Goal: Task Accomplishment & Management: Complete application form

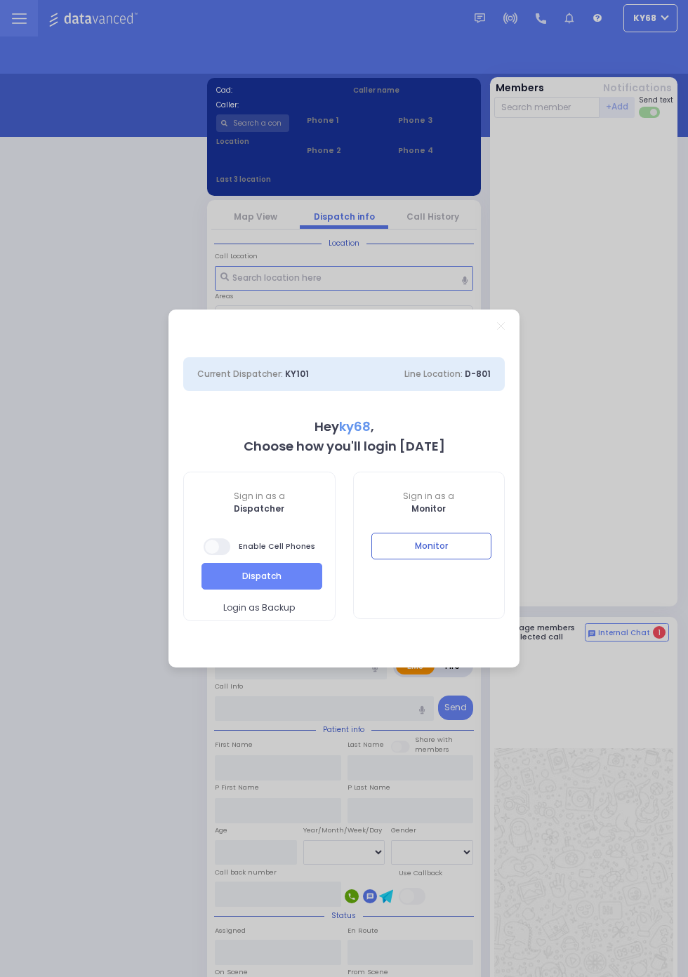
select select "12"
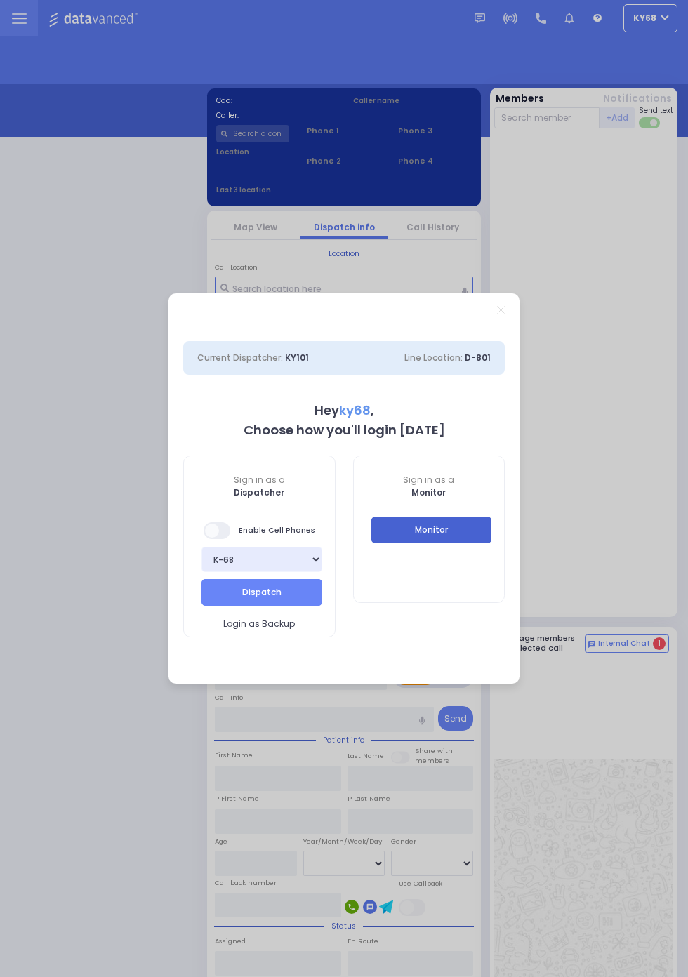
click at [467, 541] on button "Monitor" at bounding box center [431, 529] width 121 height 27
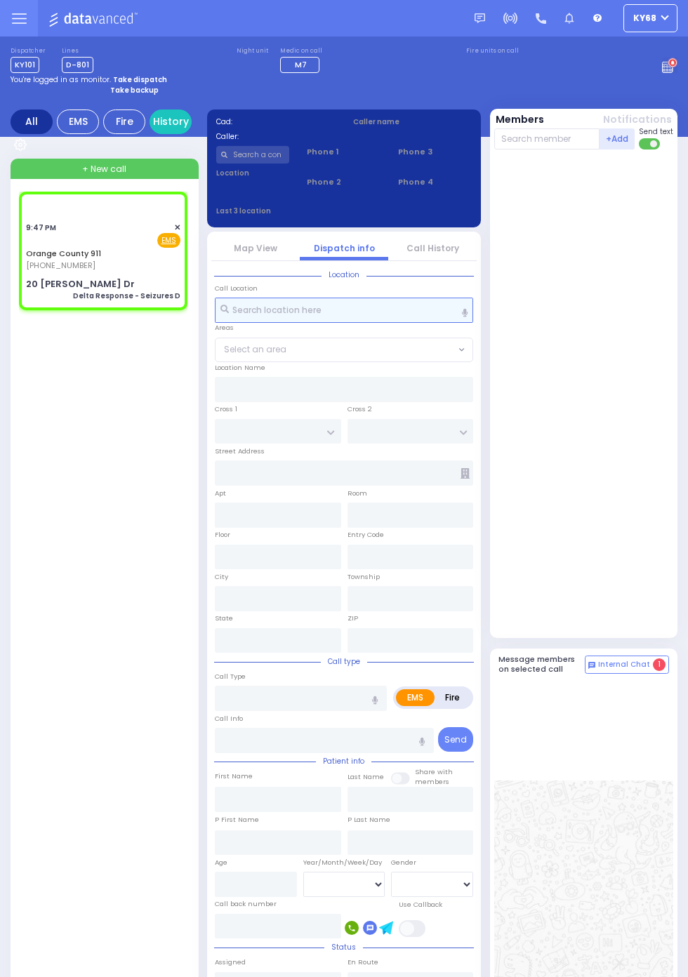
select select
type input "Delta Response - Seizures D"
radio input "true"
type input "Nature: : Delta Response - Seizures D Address: : 20 Trudy Dr, 10916 Cross Stree…"
select select
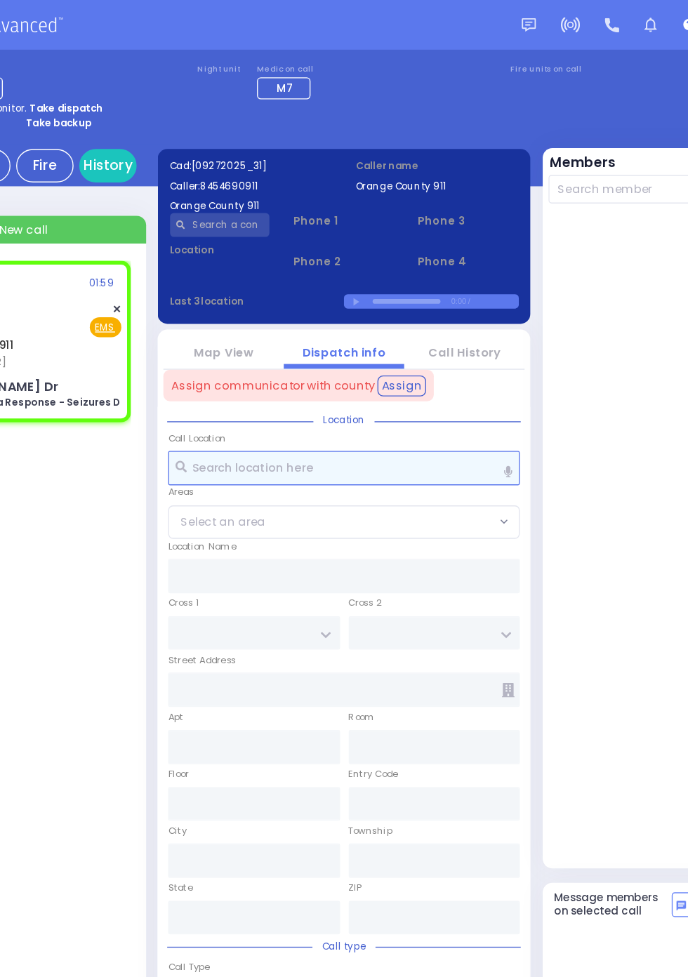
type input "20 Trudy Dr"
type input "Monroe"
type input "[US_STATE]"
type input "10916"
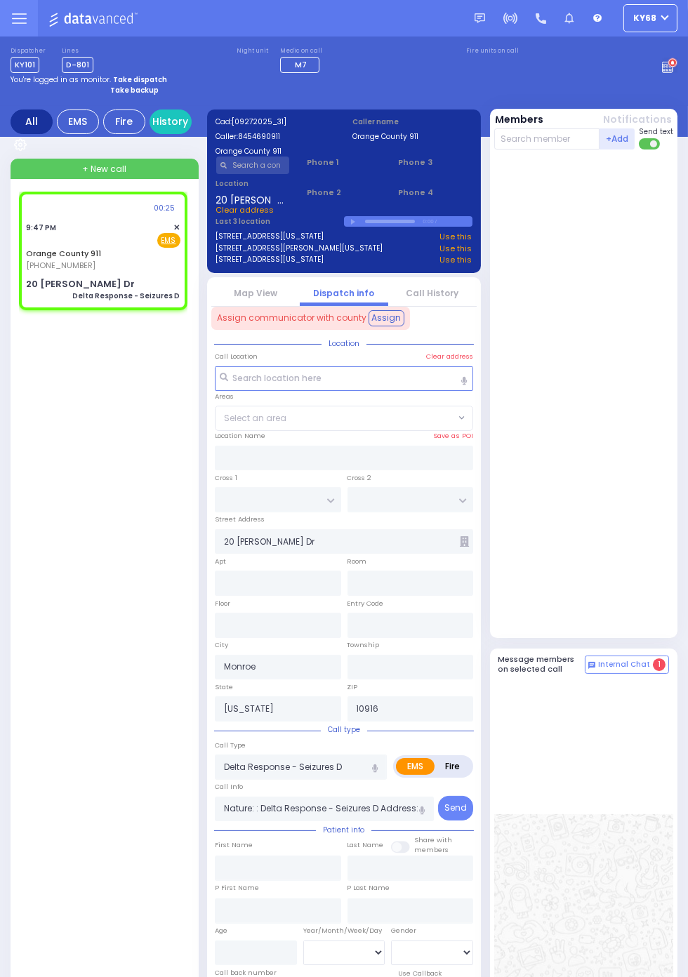
click at [665, 77] on div "You're logged in as monitor. Take dispatch" at bounding box center [344, 79] width 666 height 11
click at [670, 61] on circle at bounding box center [672, 63] width 8 height 8
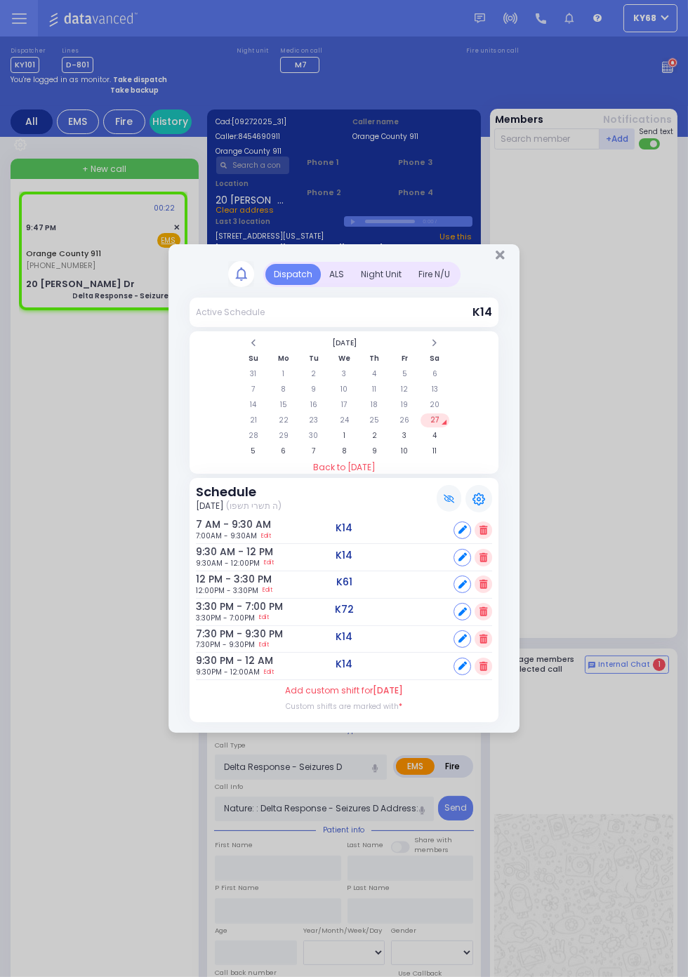
click at [337, 271] on div "ALS" at bounding box center [337, 274] width 32 height 21
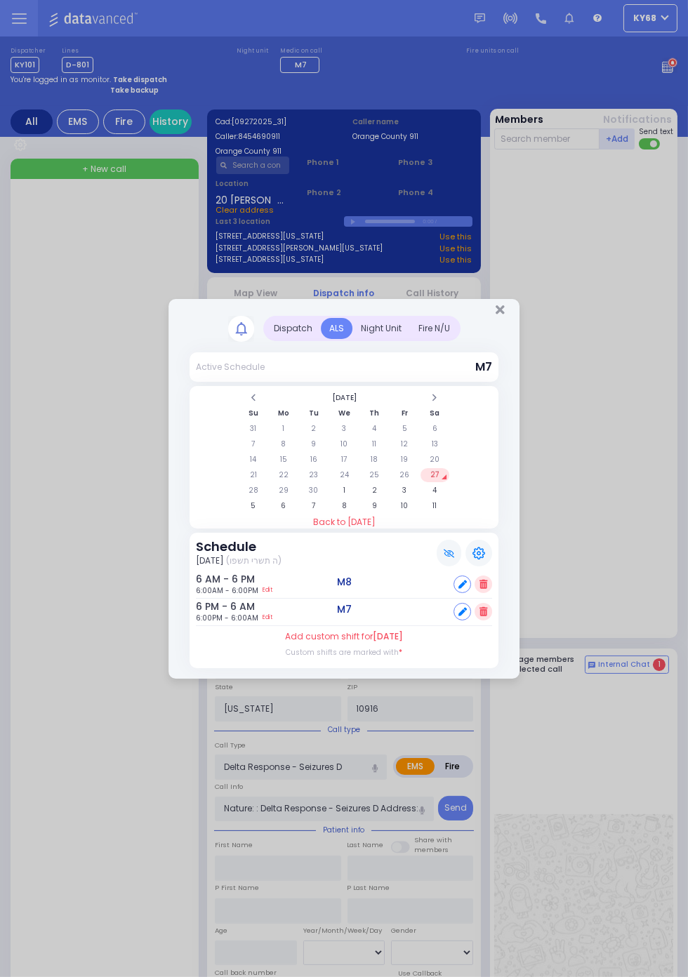
click at [410, 339] on div "Night Unit" at bounding box center [381, 328] width 58 height 21
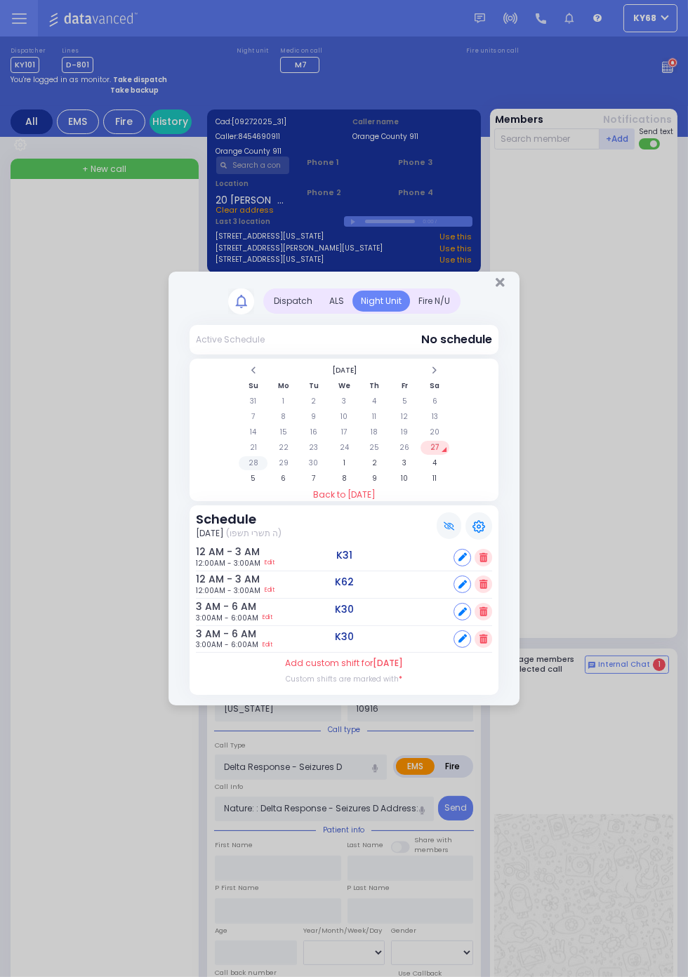
click at [257, 462] on td "28" at bounding box center [253, 463] width 29 height 14
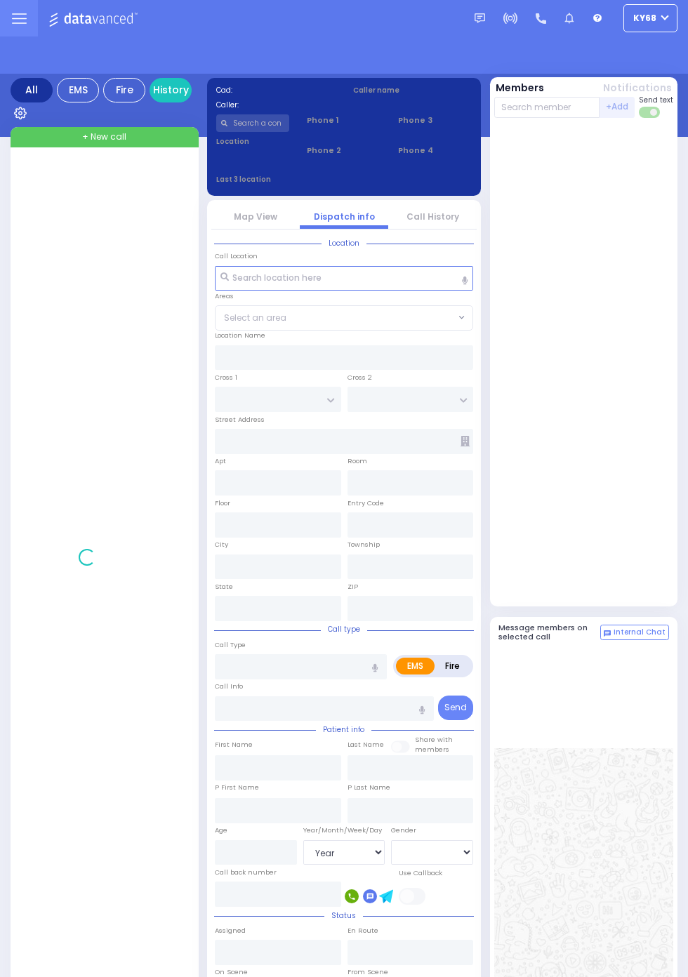
select select "Year"
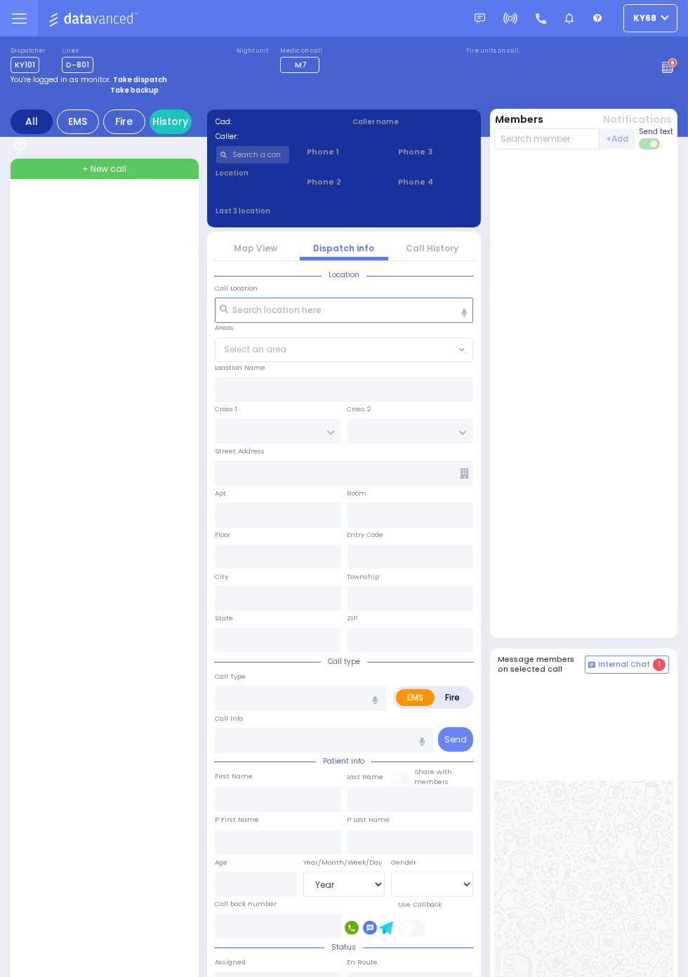
click at [671, 62] on icon at bounding box center [672, 63] width 4 height 4
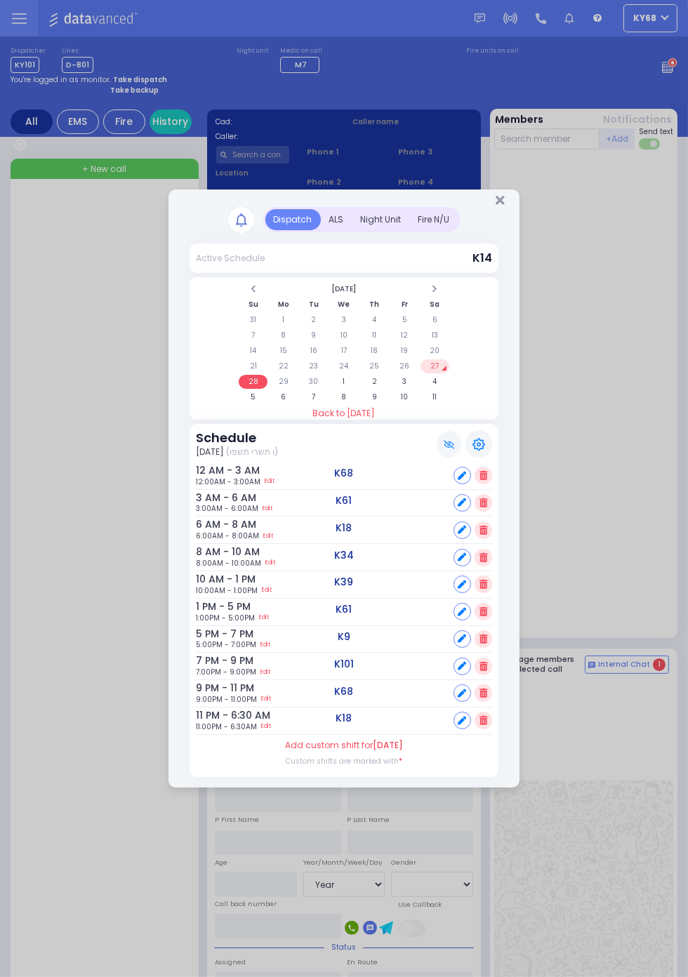
click at [398, 222] on div "Night Unit" at bounding box center [381, 219] width 58 height 21
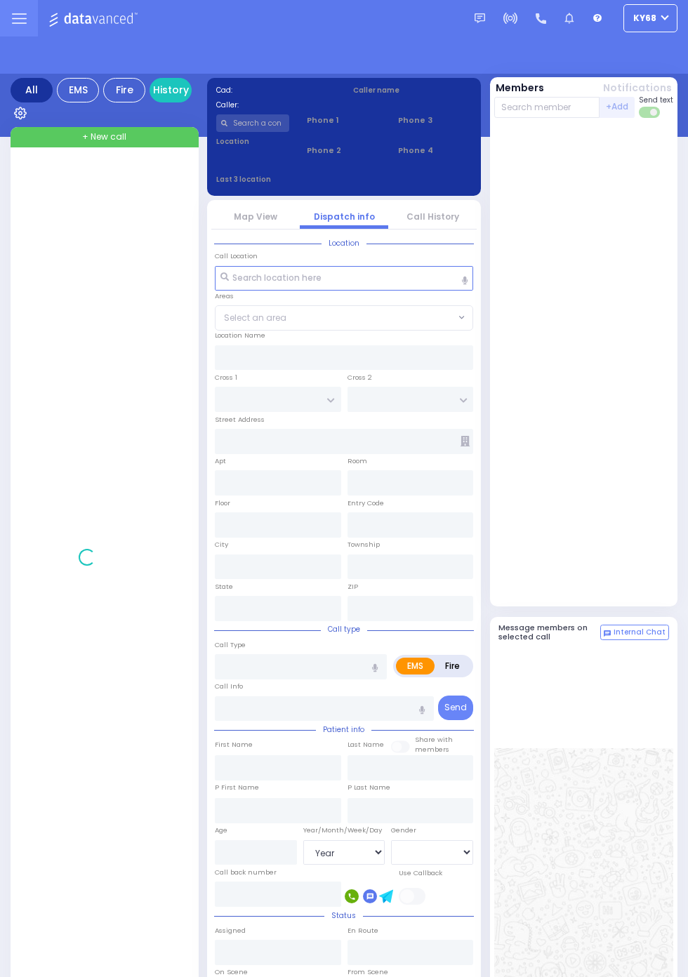
select select "Year"
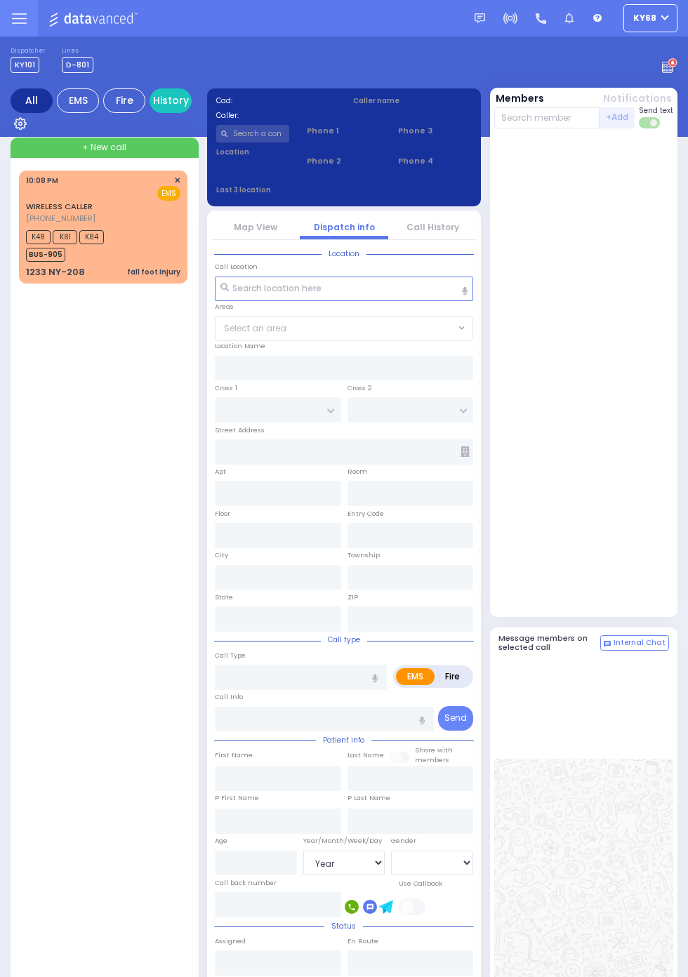
select select "Year"
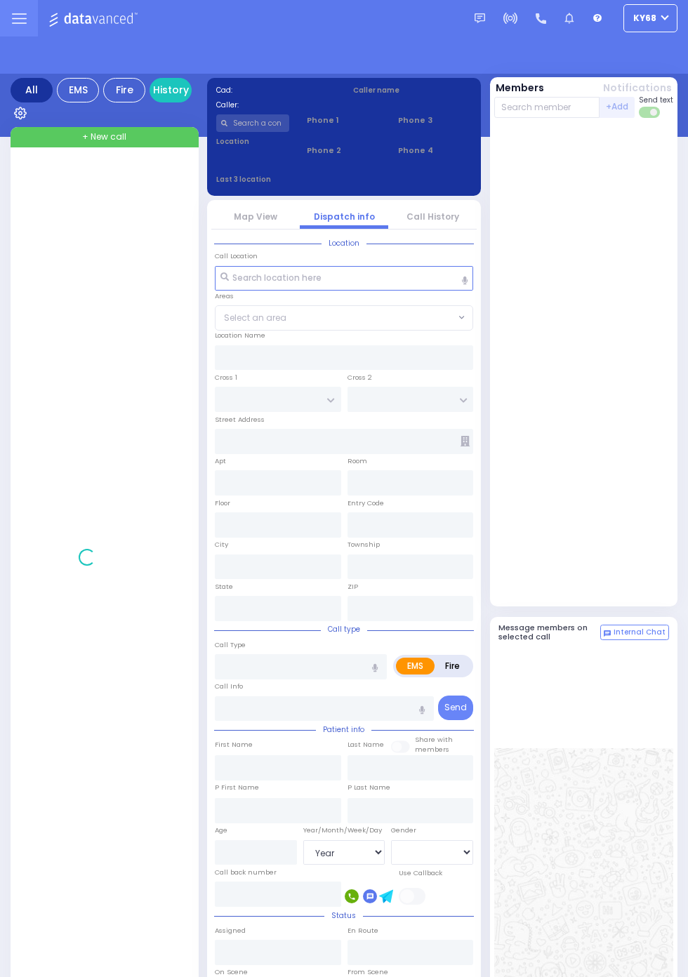
select select "Year"
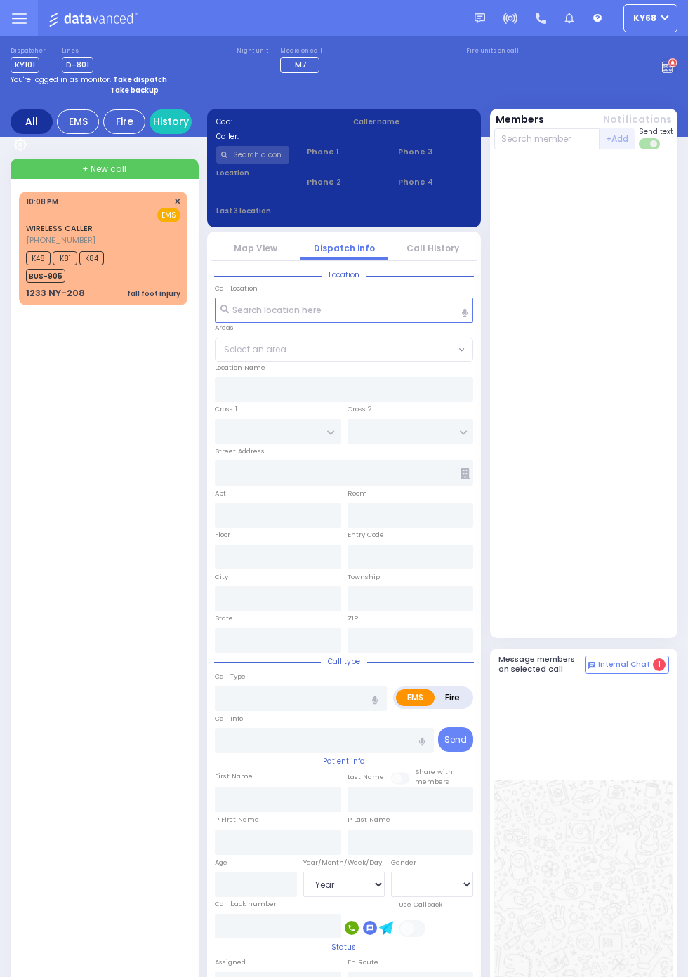
click at [677, 68] on circle at bounding box center [672, 63] width 10 height 10
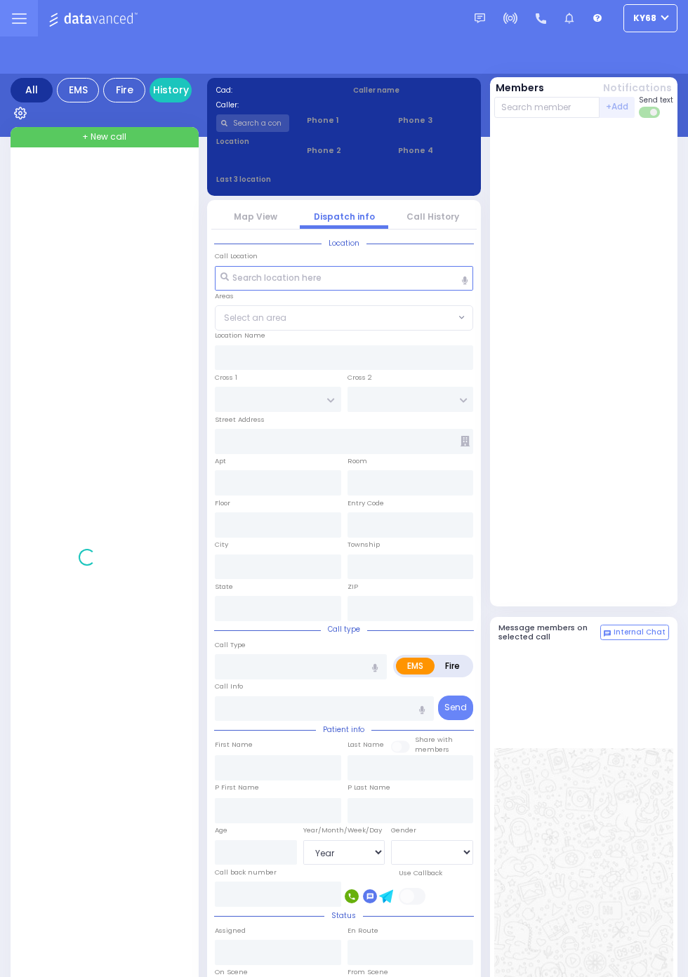
select select "Year"
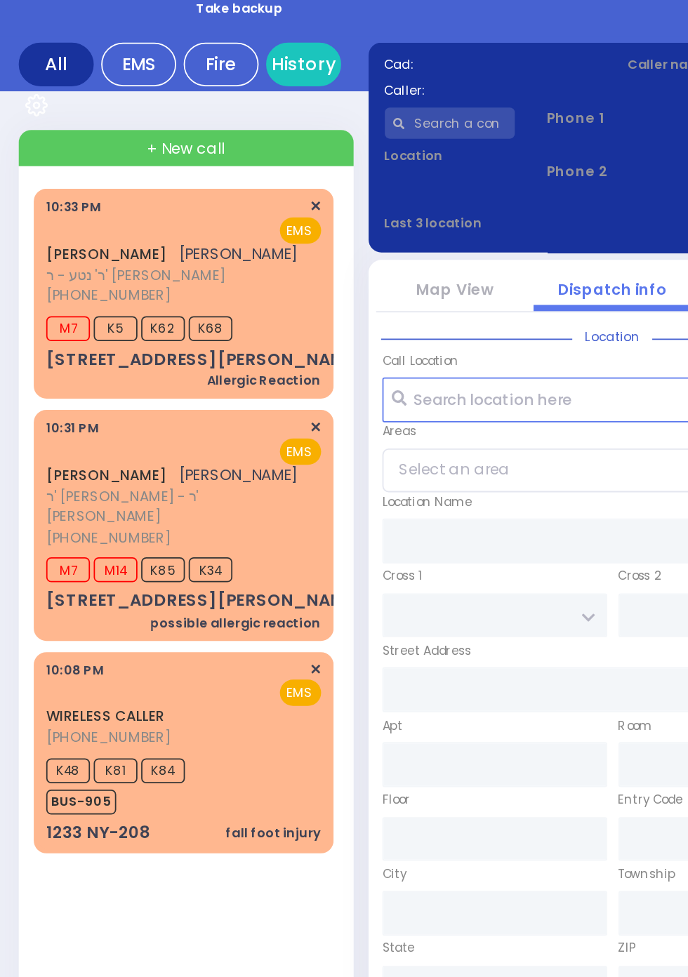
click at [39, 265] on span "M7" at bounding box center [38, 270] width 25 height 14
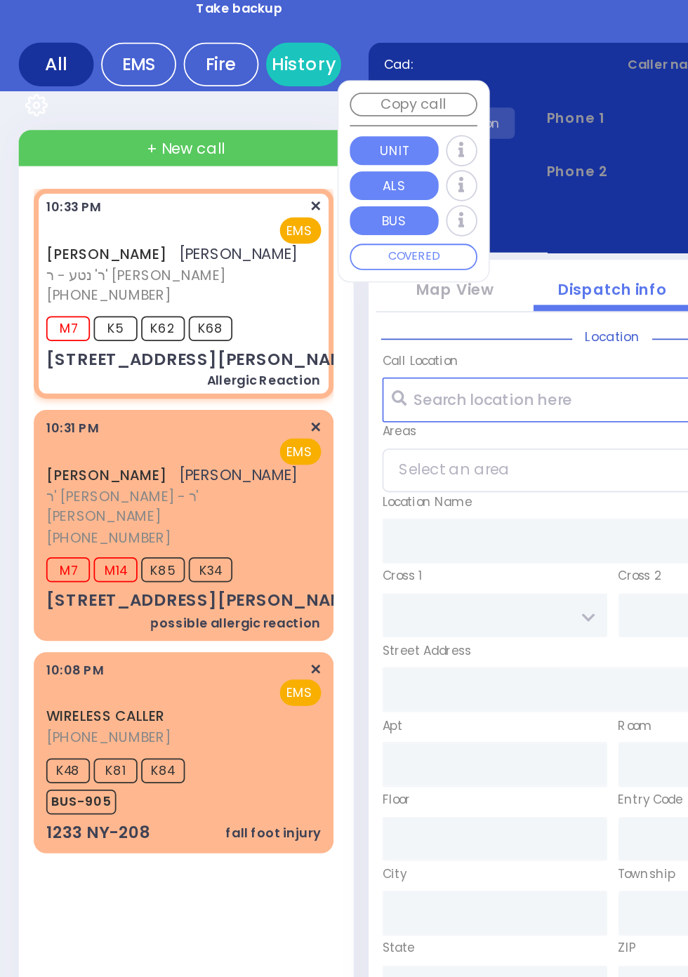
select select
type input "Allergic Reaction"
radio input "true"
type input "JOEL"
type input "ROTTENBERG"
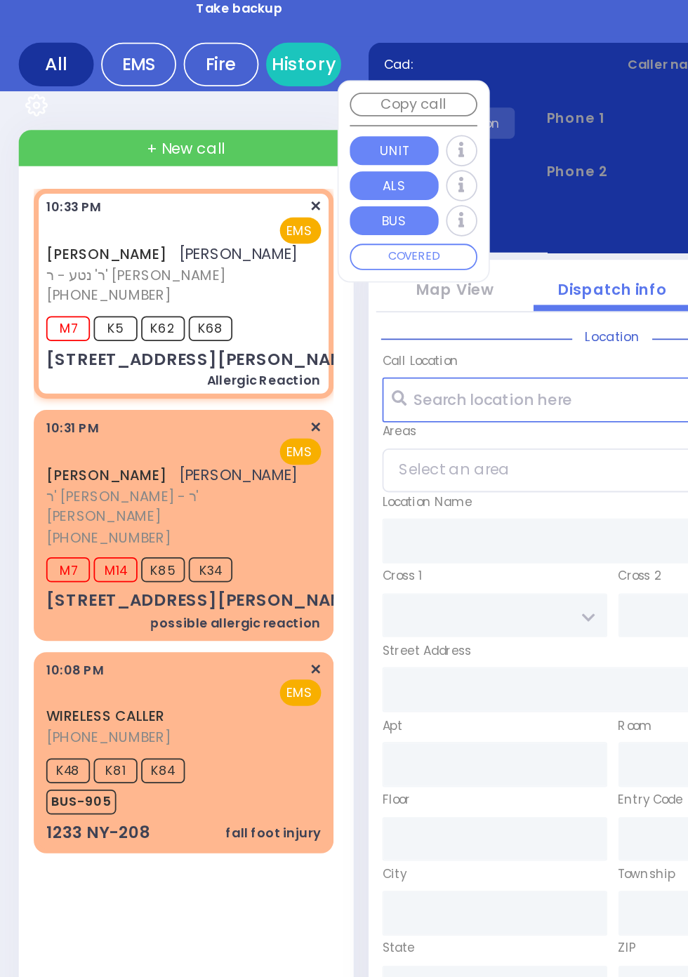
type input "16"
select select "Year"
type input "22:33"
type input "22:34"
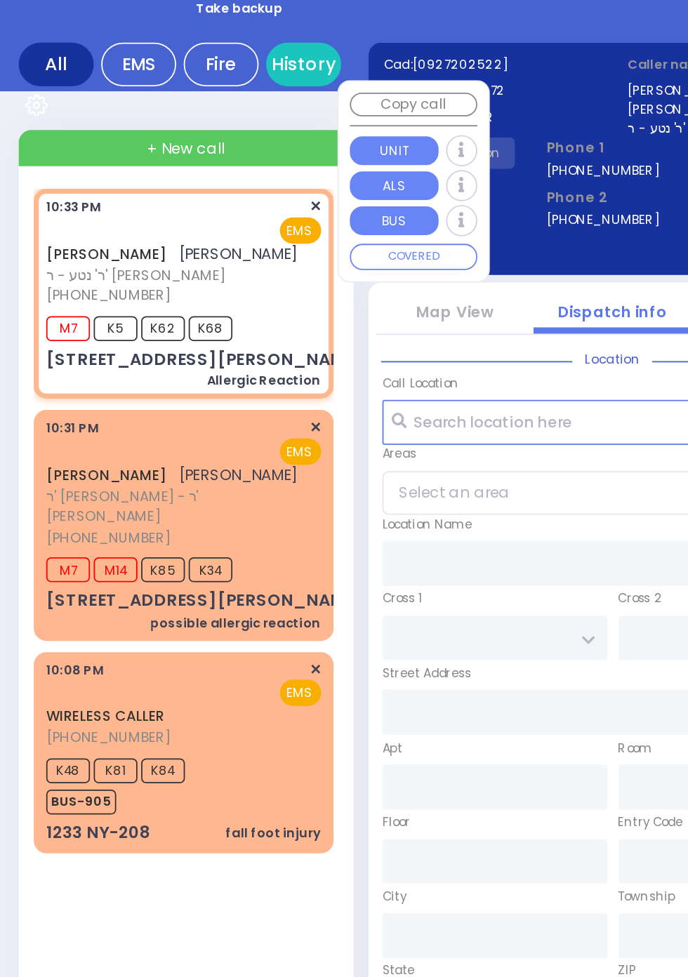
type input "FOREST RD"
type input "LIZENSK BLVD"
type input "8 D A WIEDER BLVD"
type input "104"
type input "Monroe"
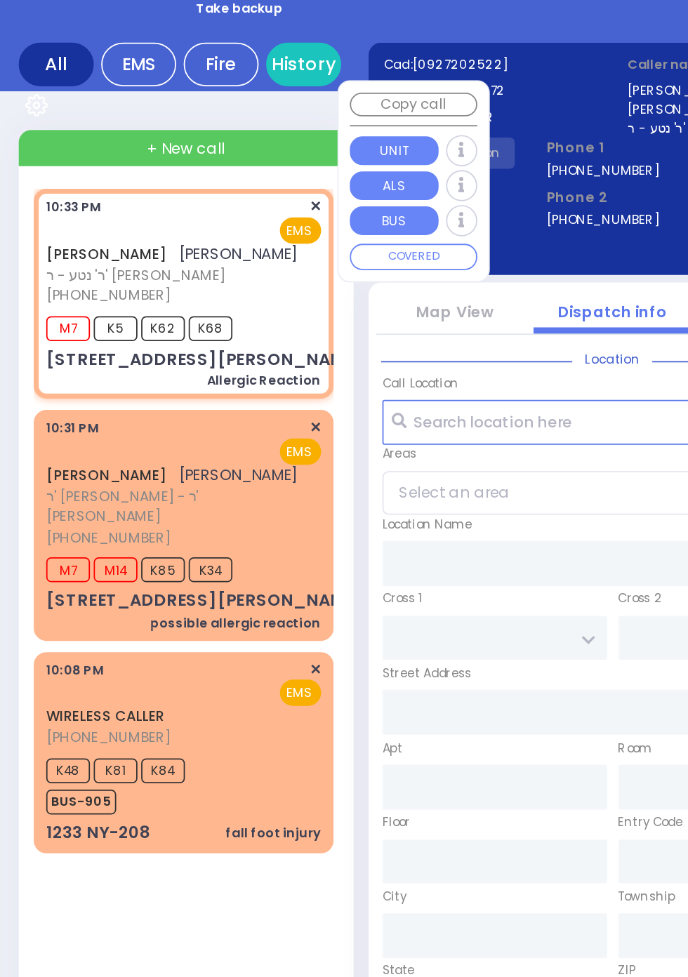
type input "New York"
type input "10950"
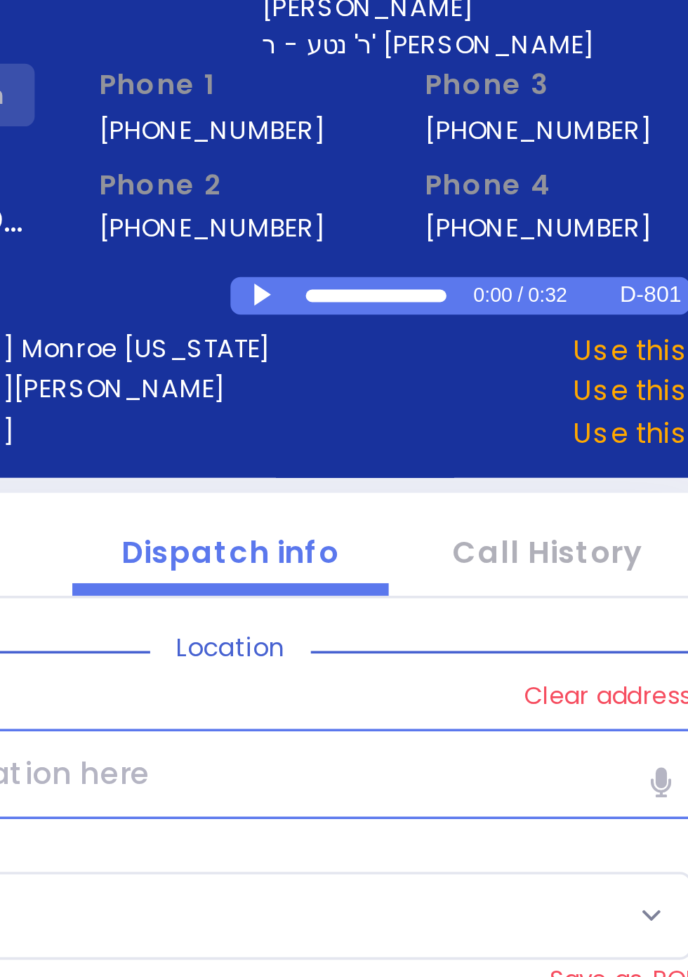
click at [353, 229] on div at bounding box center [355, 228] width 8 height 6
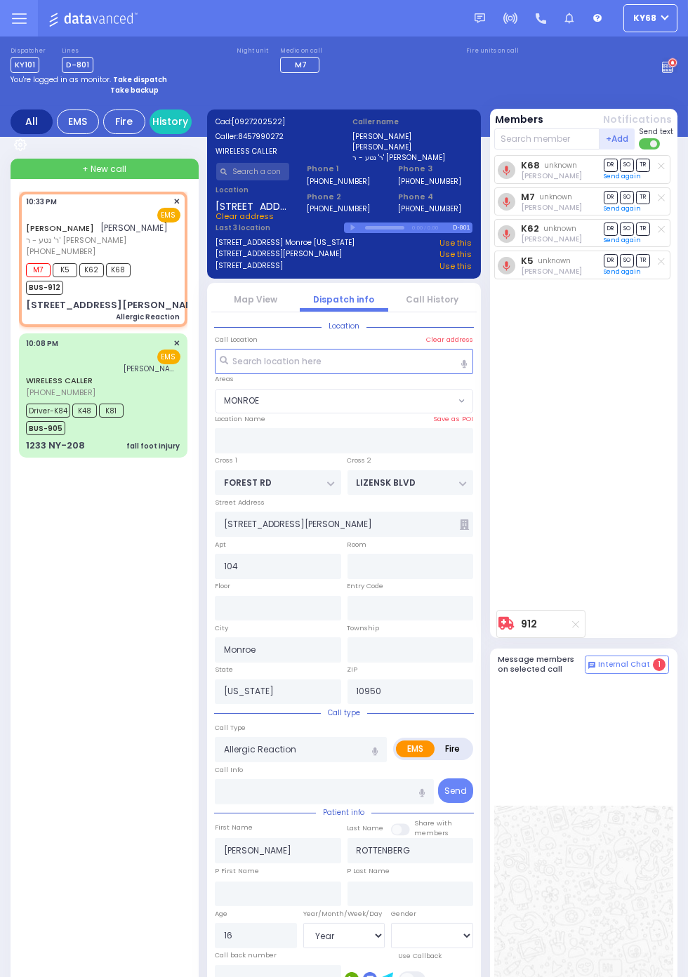
select select "MONROE"
radio input "true"
select select "Year"
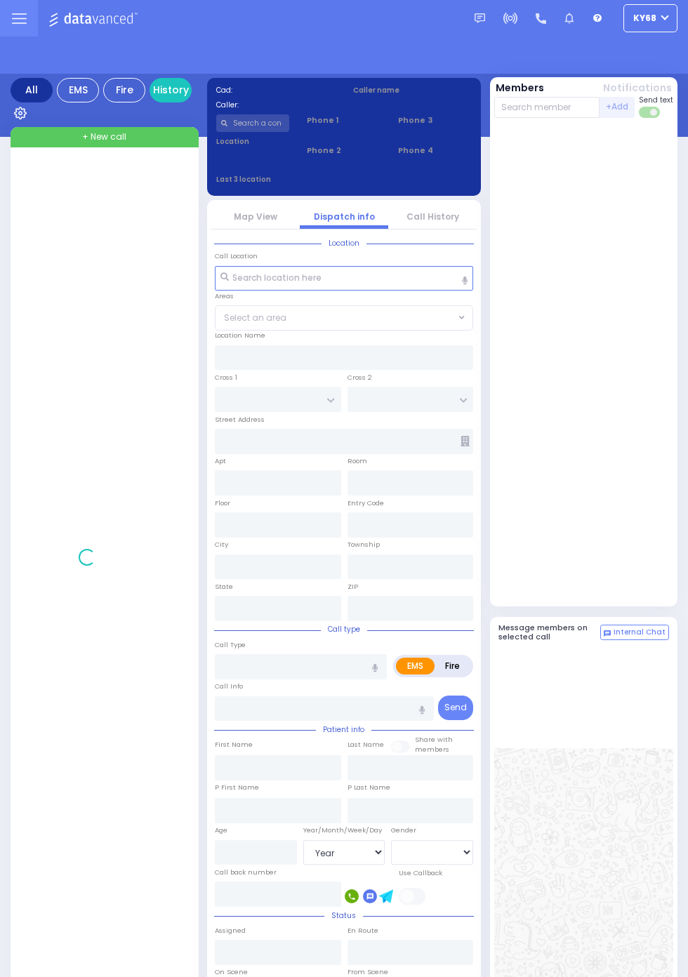
select select "Year"
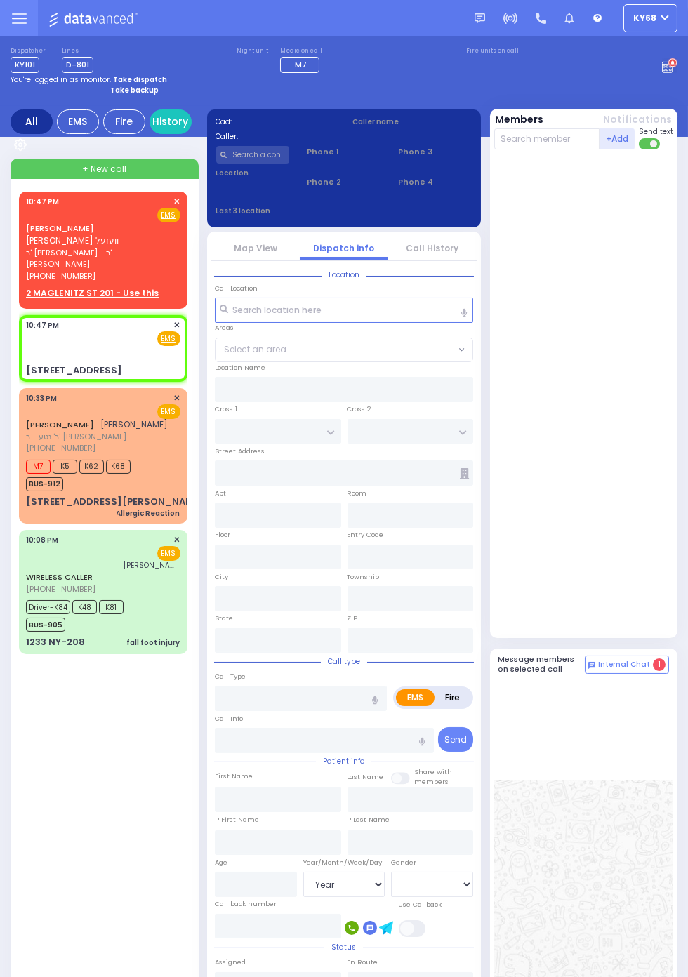
select select
radio input "true"
select select
type input "22:47"
type input "FOREST RD"
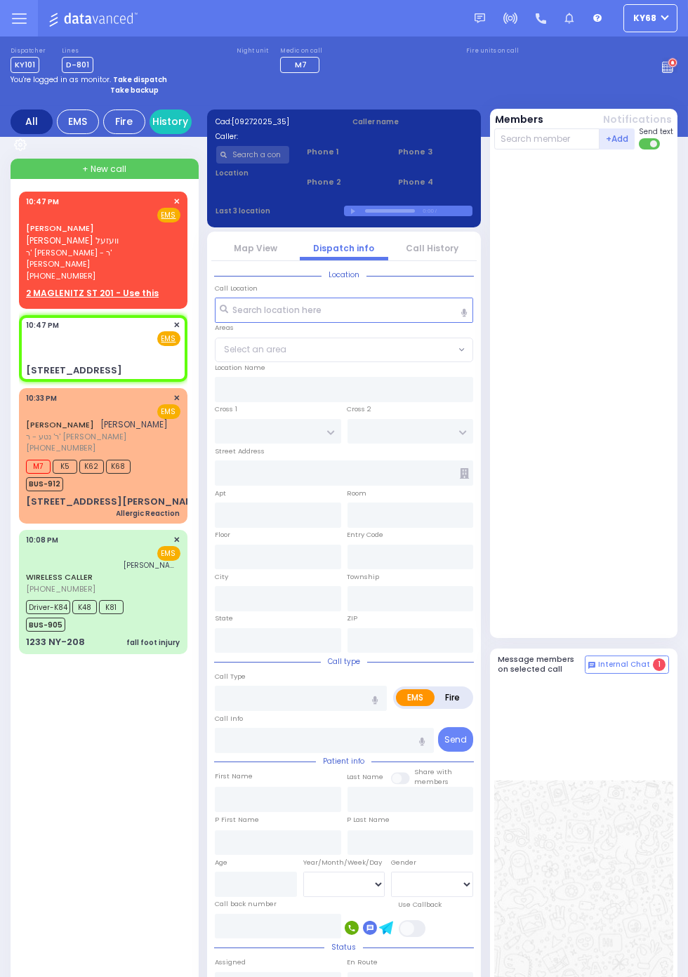
type input "LIZENSK BLVD"
type input "[STREET_ADDRESS]"
type input "Monroe"
type input "New York"
type input "10950"
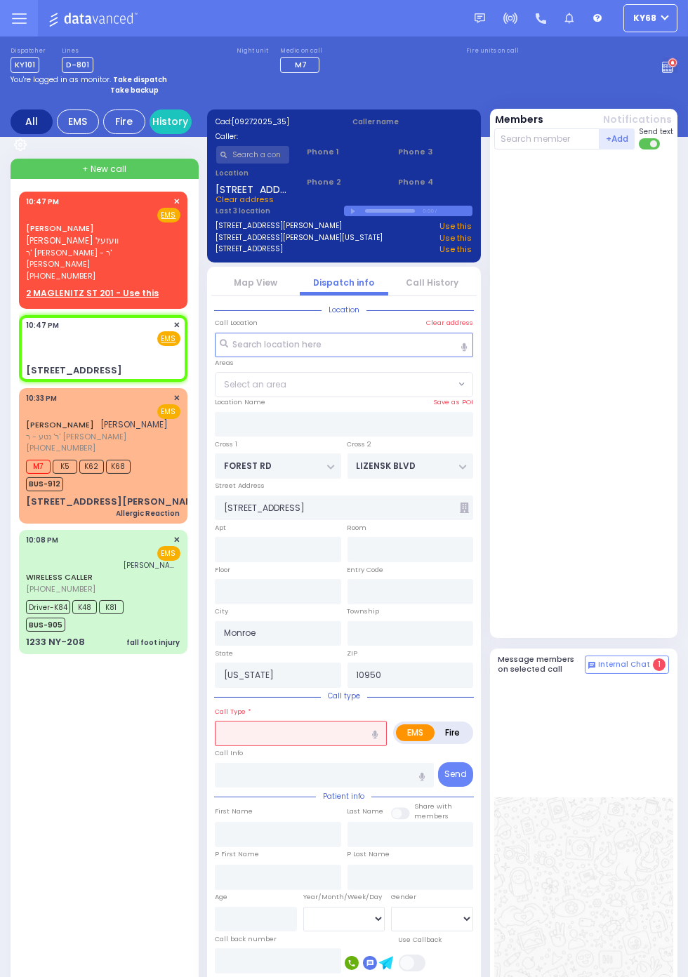
select select "MONROE"
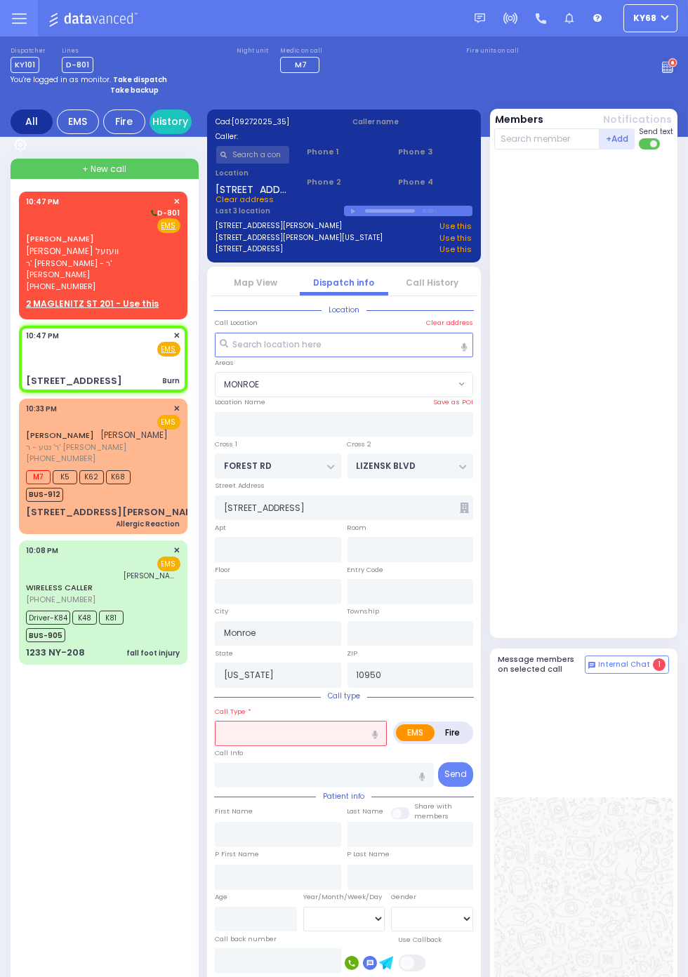
select select
type input "Burn"
radio input "true"
select select
select select "MONROE"
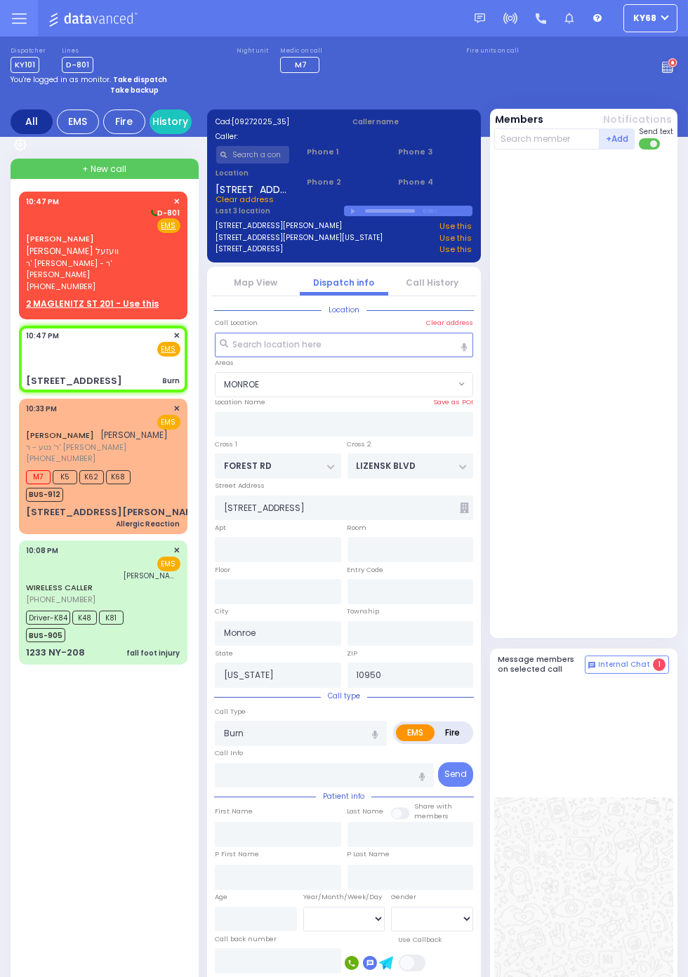
select select
radio input "true"
select select
select select "MONROE"
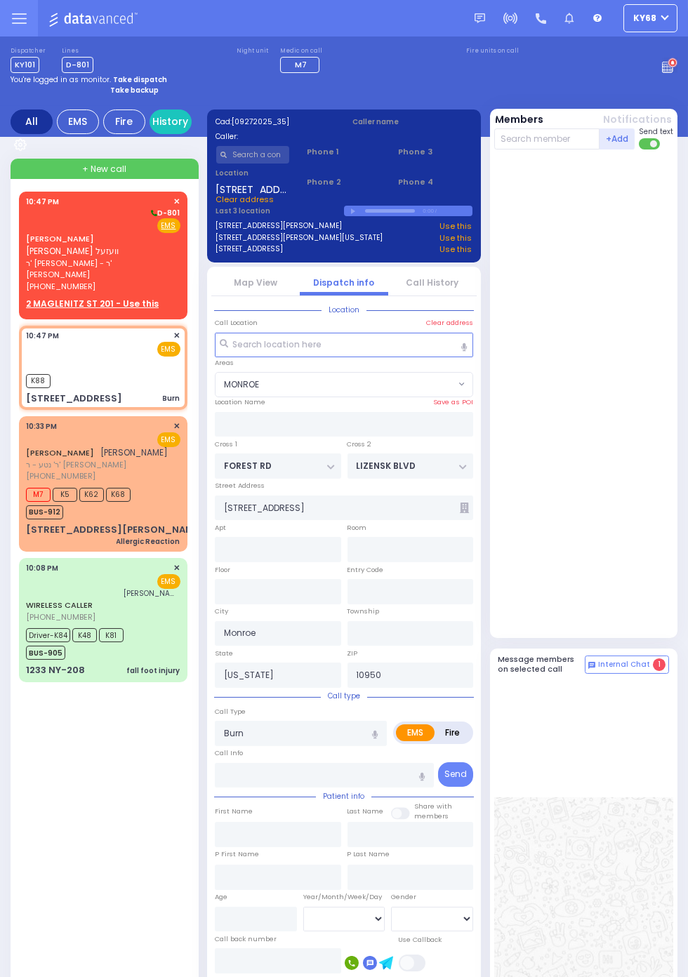
select select
radio input "true"
select select
type input "22:47"
select select "MONROE"
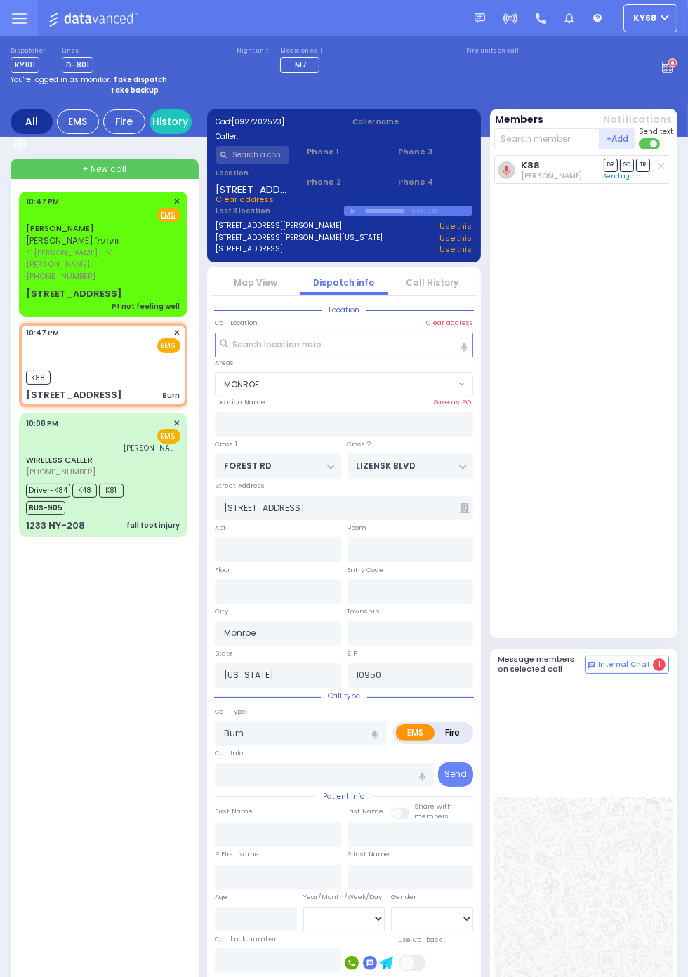
click at [26, 270] on span "[PHONE_NUMBER]" at bounding box center [60, 275] width 69 height 11
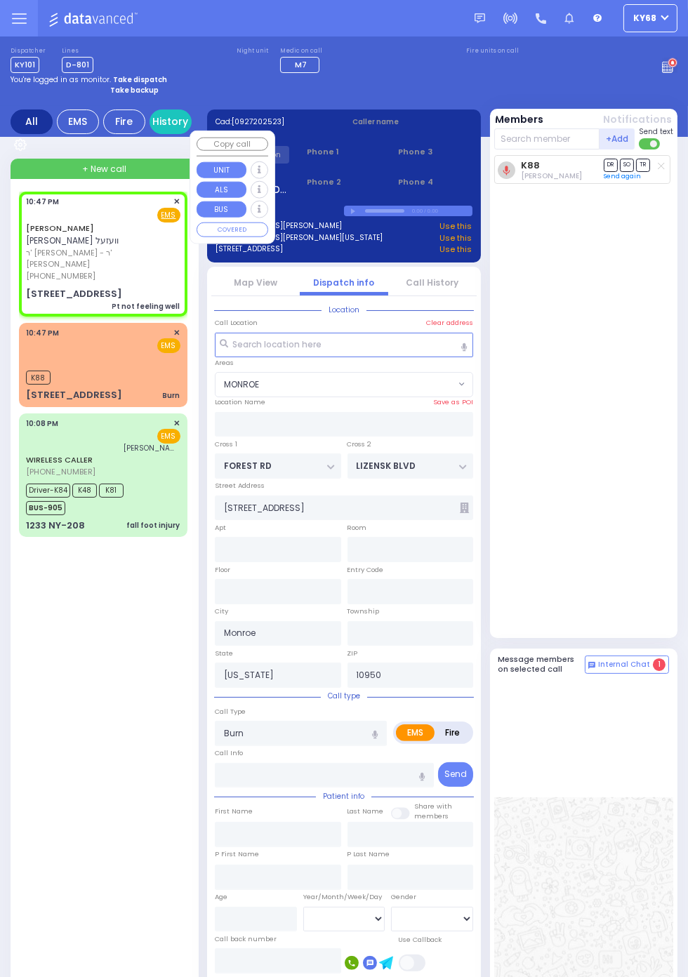
select select
type input "Pt not feeling well"
radio input "true"
type input "MAYER"
type input "WESEL"
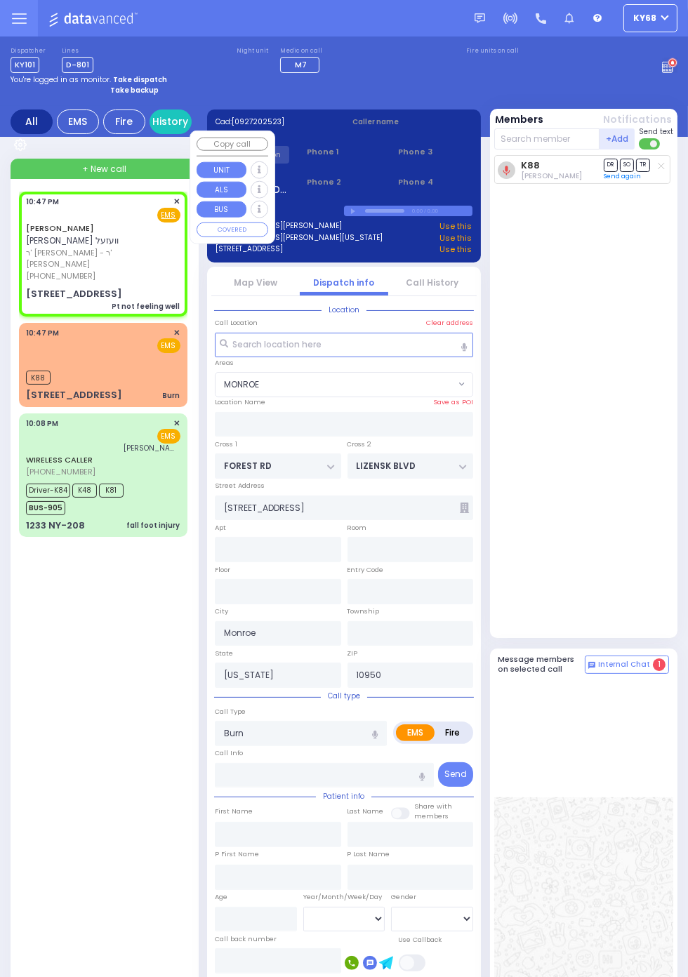
type input "13"
select select "Year"
select select "[DEMOGRAPHIC_DATA]"
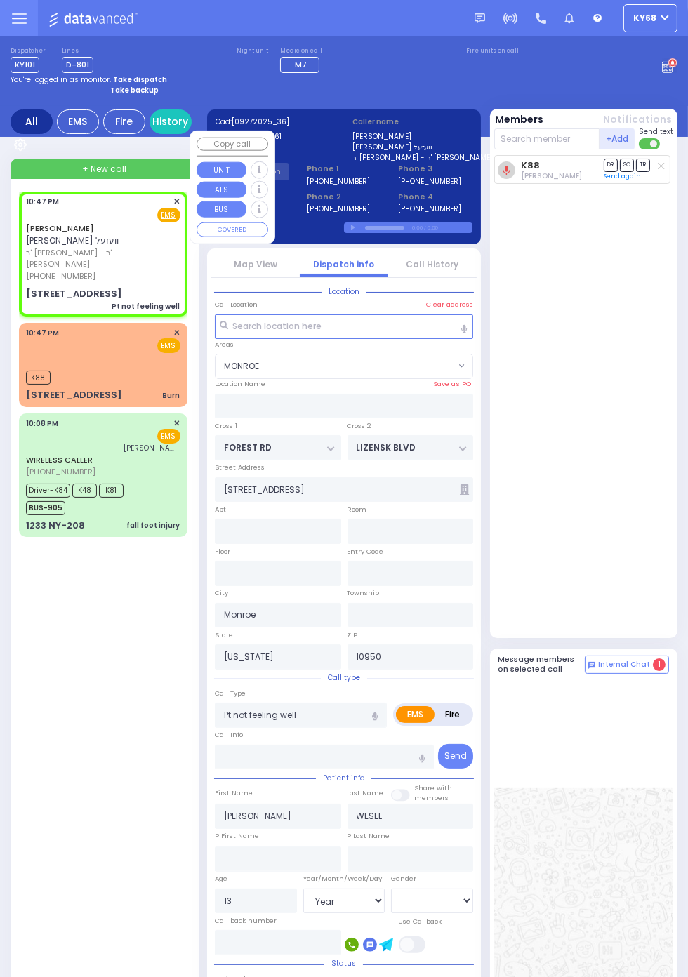
type input "CHUST RD"
type input "S.M. ROSMER RD"
type input "2 MAGLENITZ ST"
type input "201"
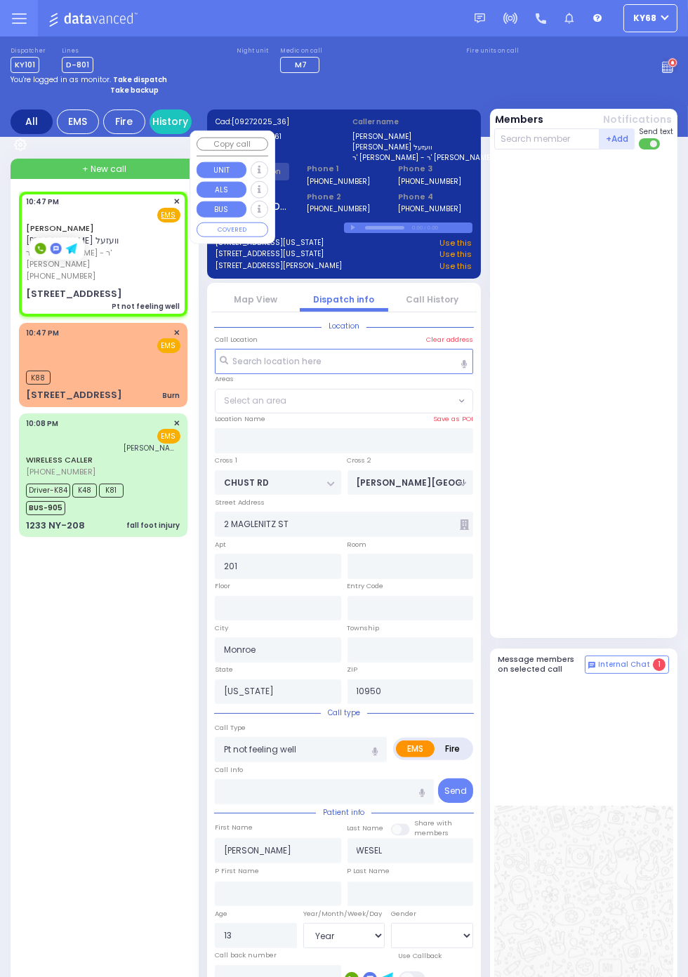
select select "VYOEL MOSHE"
click at [640, 526] on div at bounding box center [585, 393] width 182 height 476
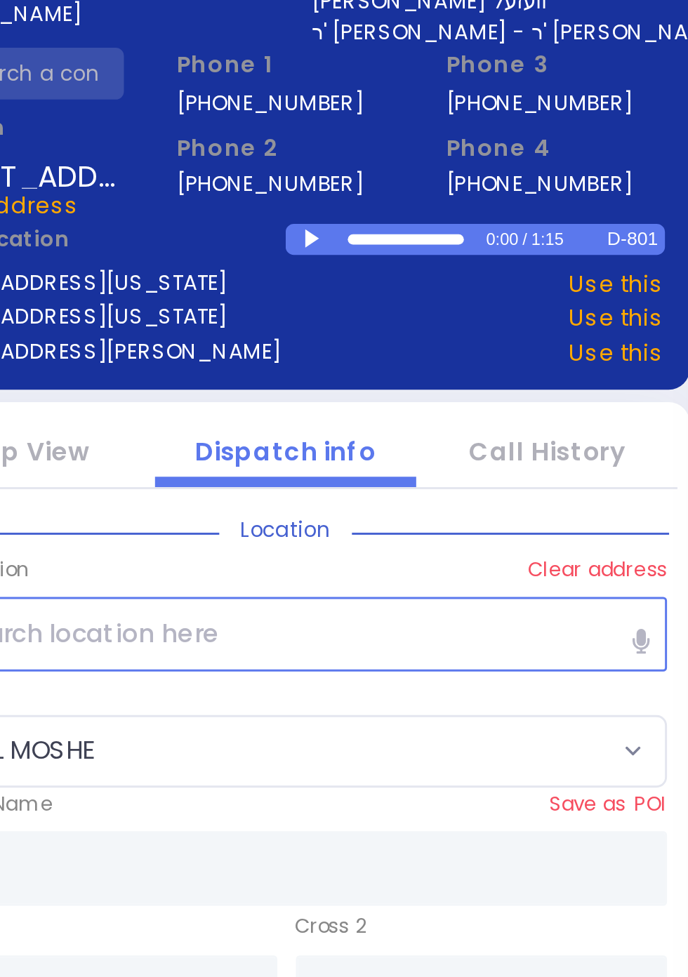
click at [352, 228] on div at bounding box center [355, 228] width 8 height 6
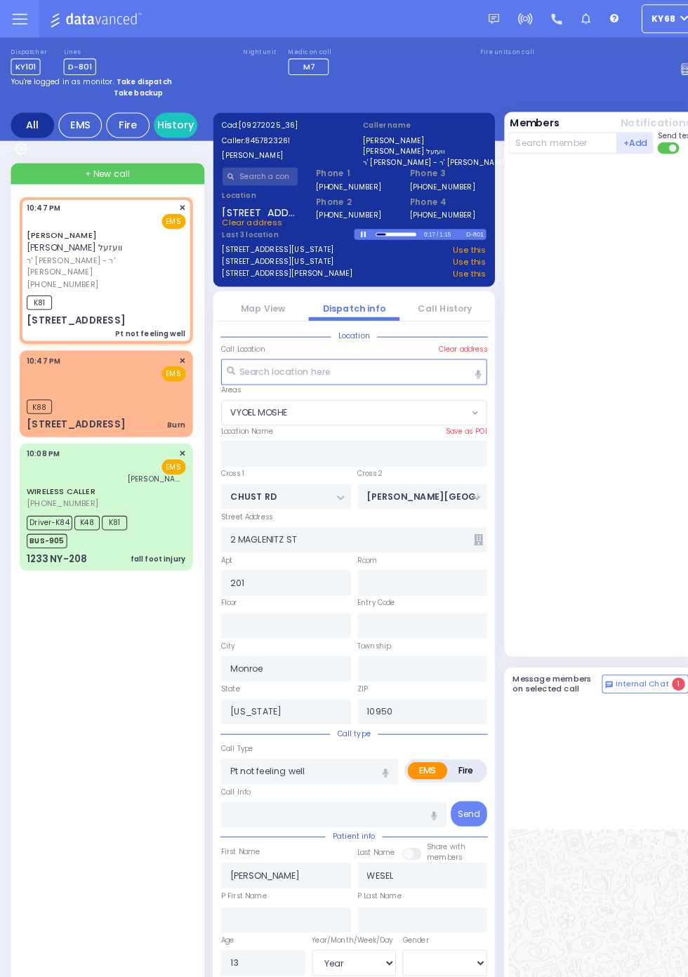
select select
radio input "true"
select select "Year"
select select "[DEMOGRAPHIC_DATA]"
type input "22:49"
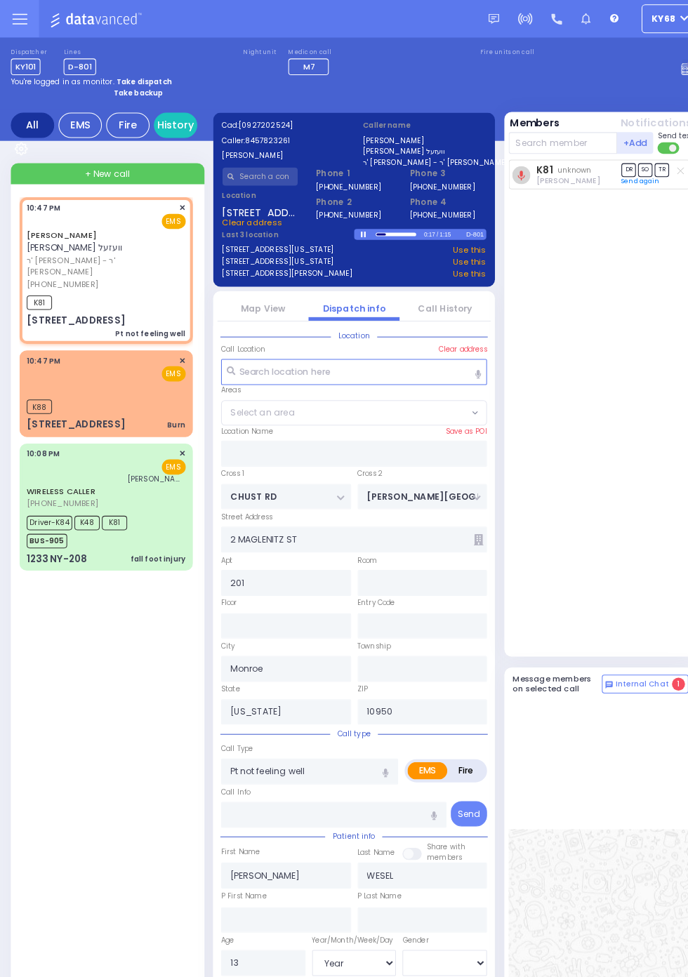
select select "VYOEL MOSHE"
select select
radio input "true"
select select "Year"
select select "[DEMOGRAPHIC_DATA]"
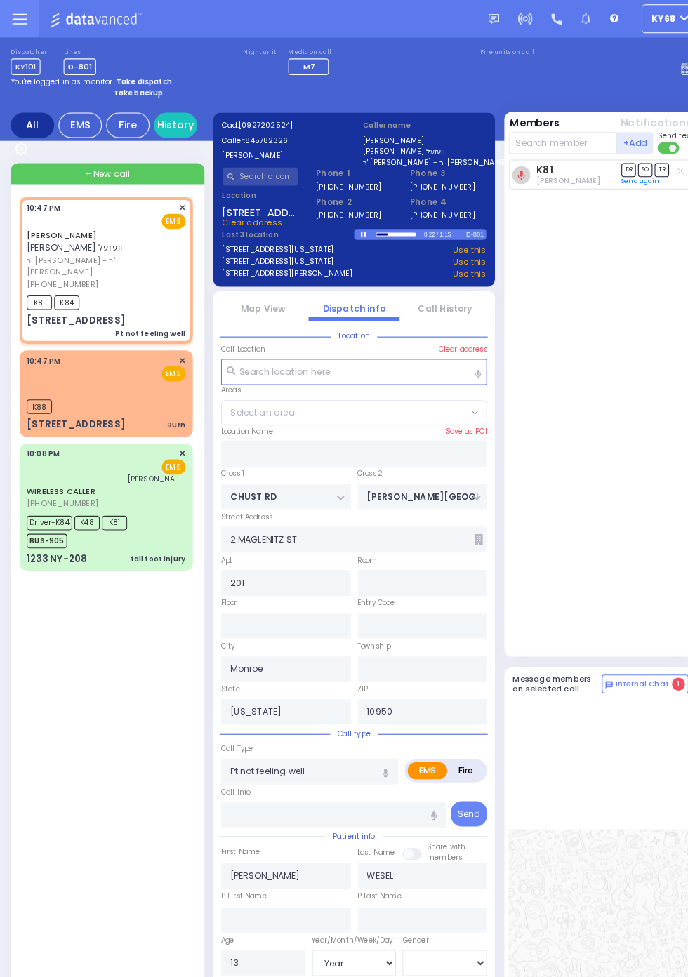
select select "VYOEL MOSHE"
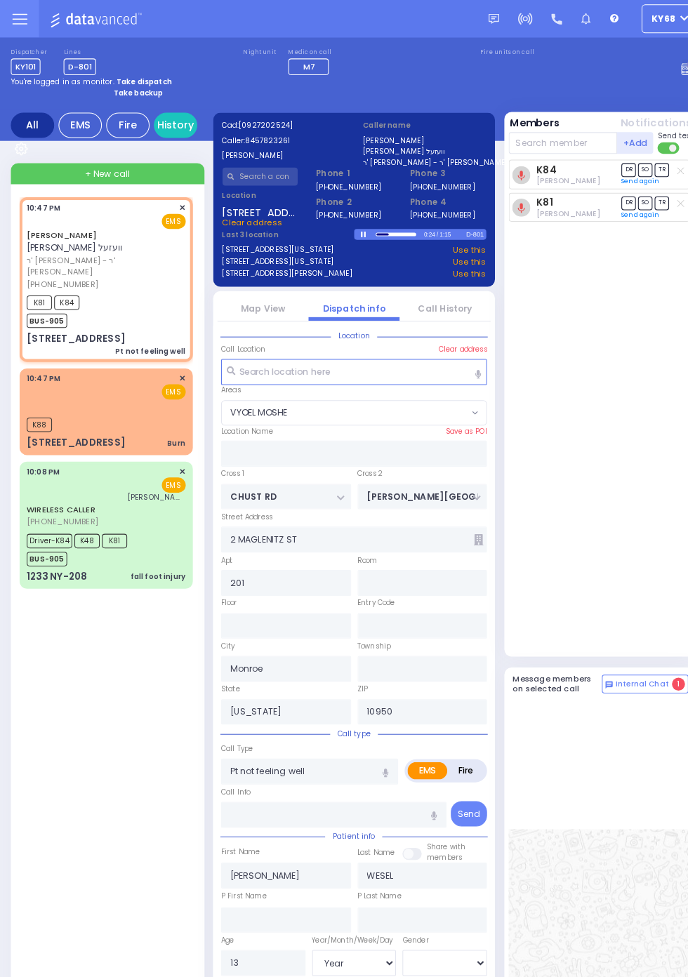
select select
radio input "true"
select select "Year"
select select "[DEMOGRAPHIC_DATA]"
select select "VYOEL MOSHE"
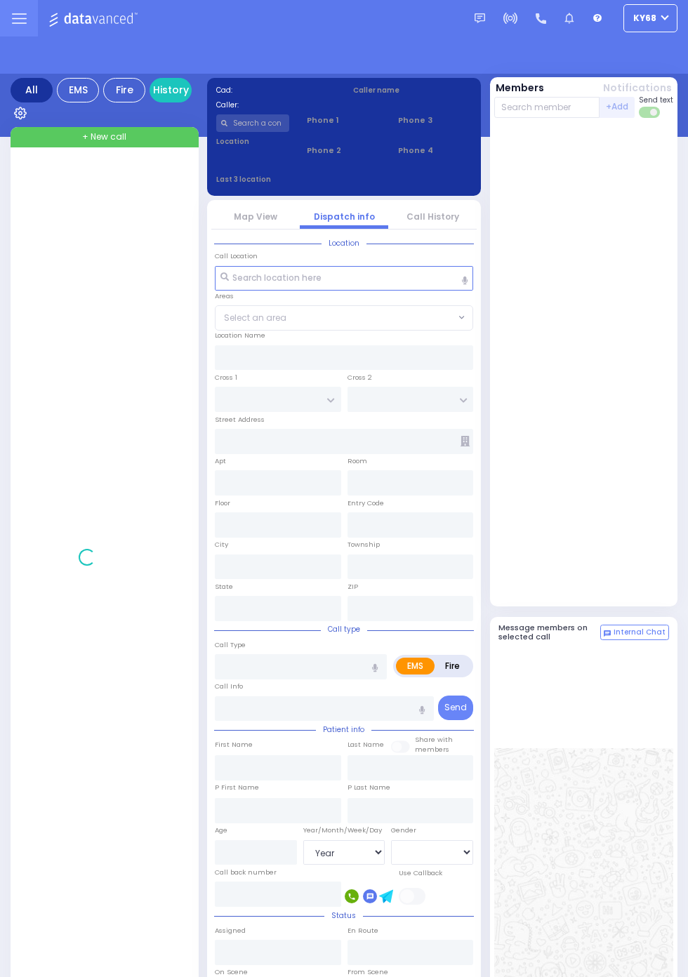
select select "Year"
select select "[DEMOGRAPHIC_DATA]"
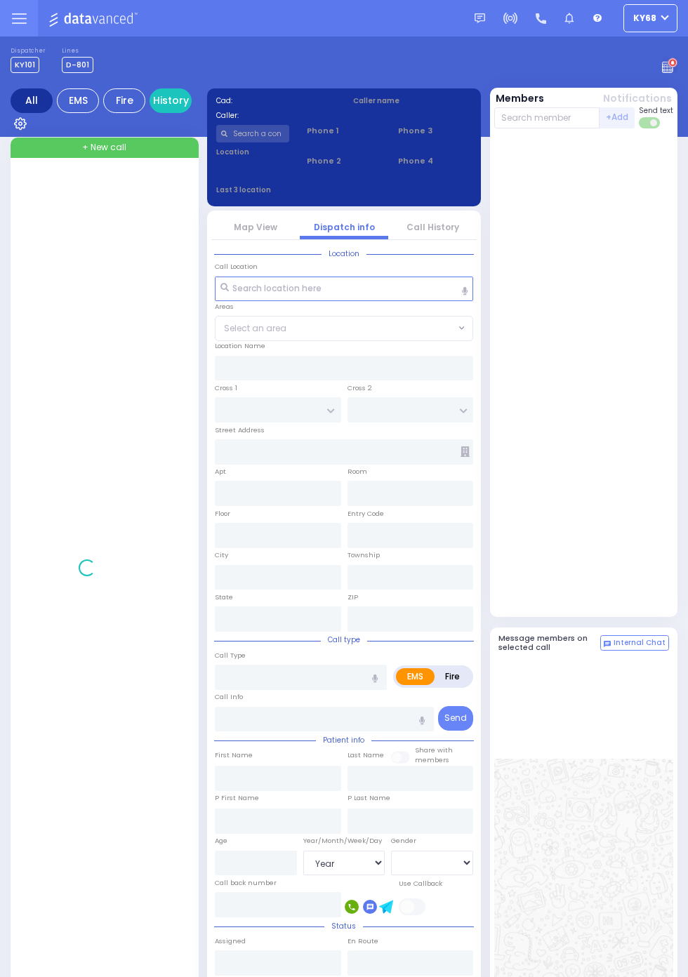
select select "Year"
select select "[DEMOGRAPHIC_DATA]"
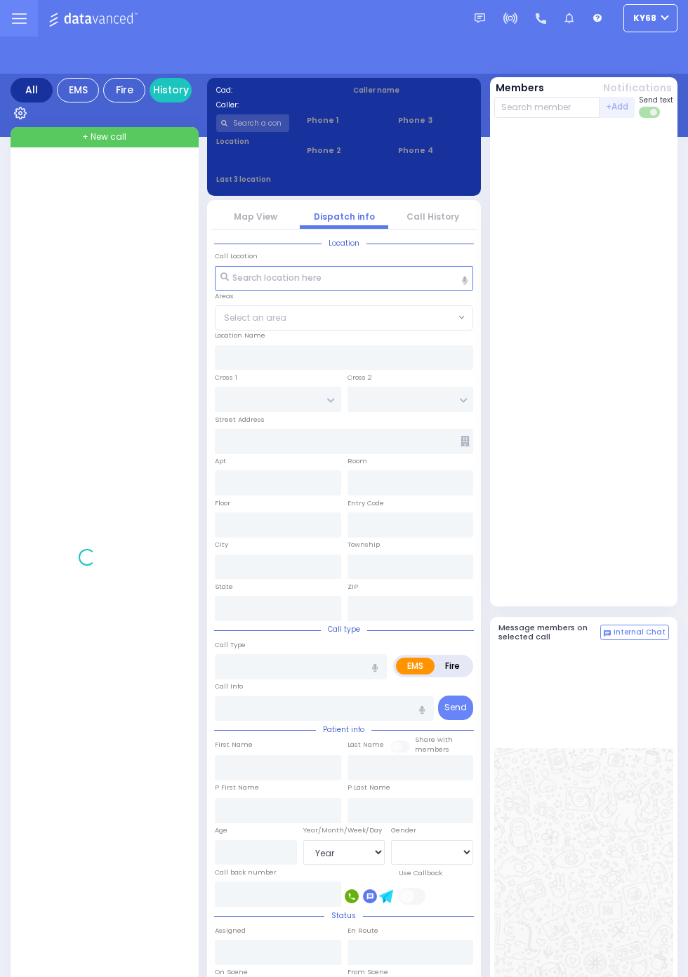
select select "Year"
select select "[DEMOGRAPHIC_DATA]"
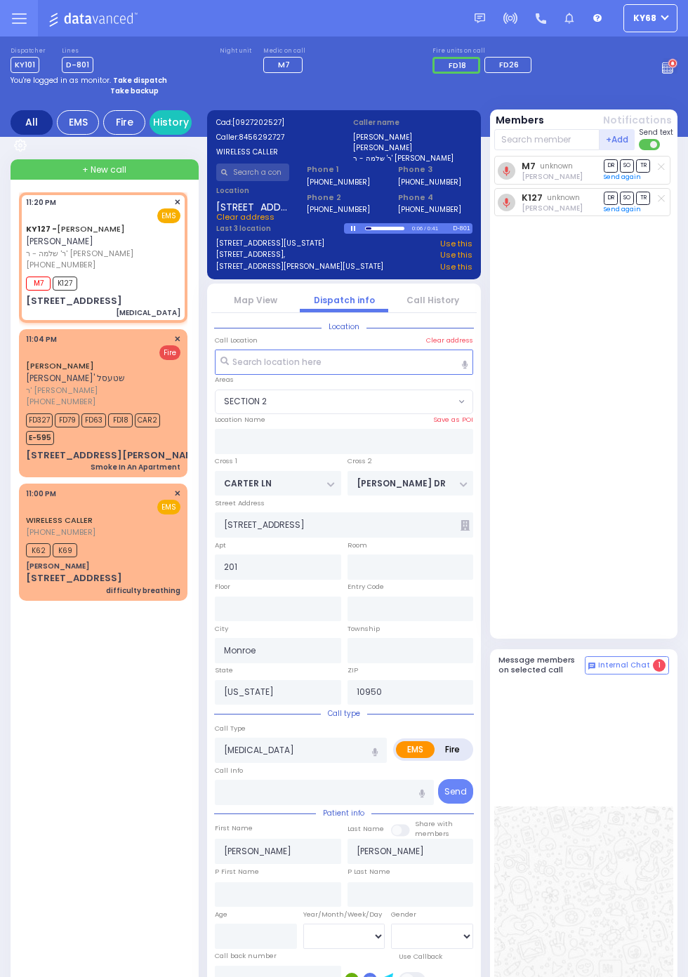
select select "SECTION 2"
select select
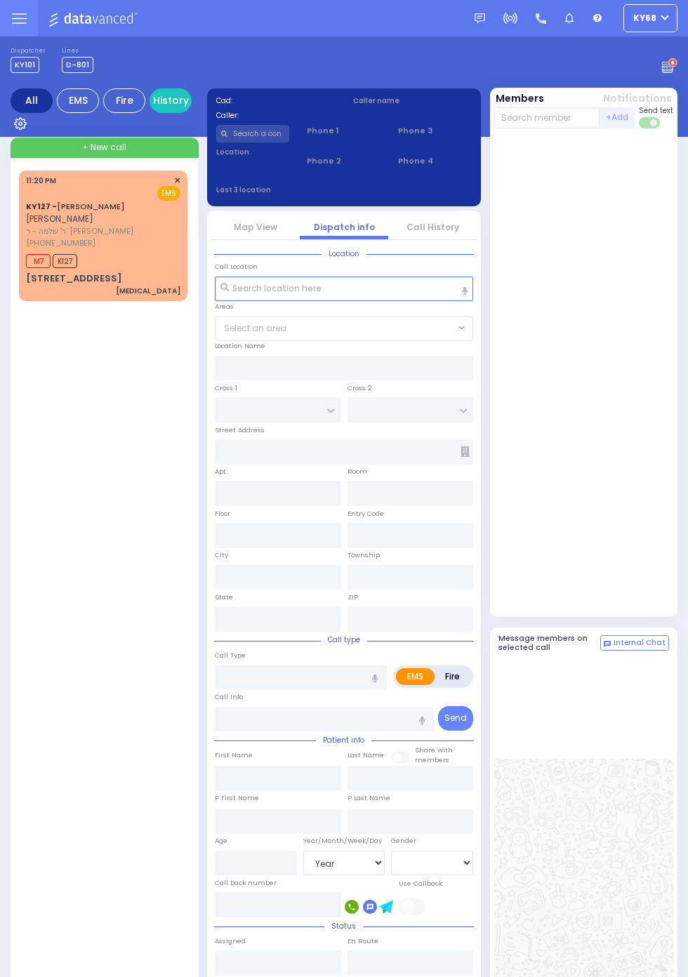
select select "Year"
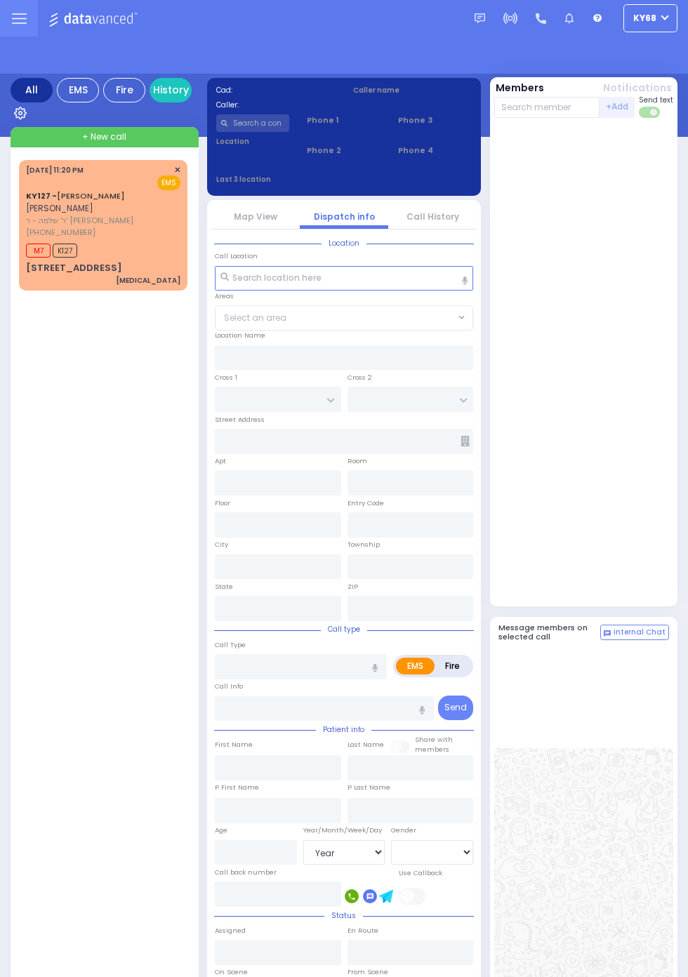
select select "Year"
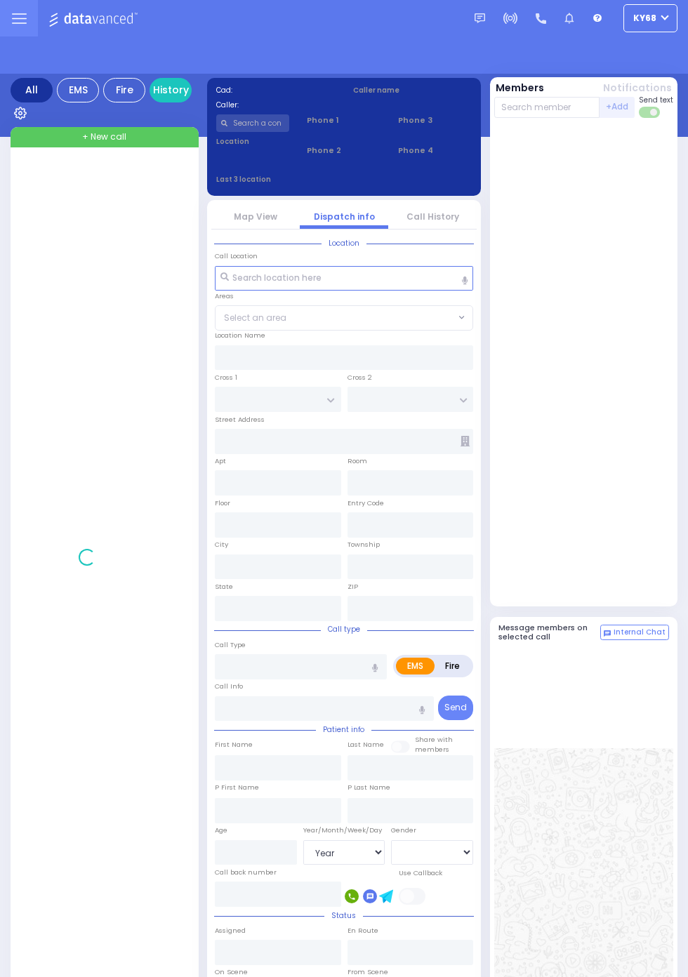
select select "Year"
